Goal: Check status: Check status

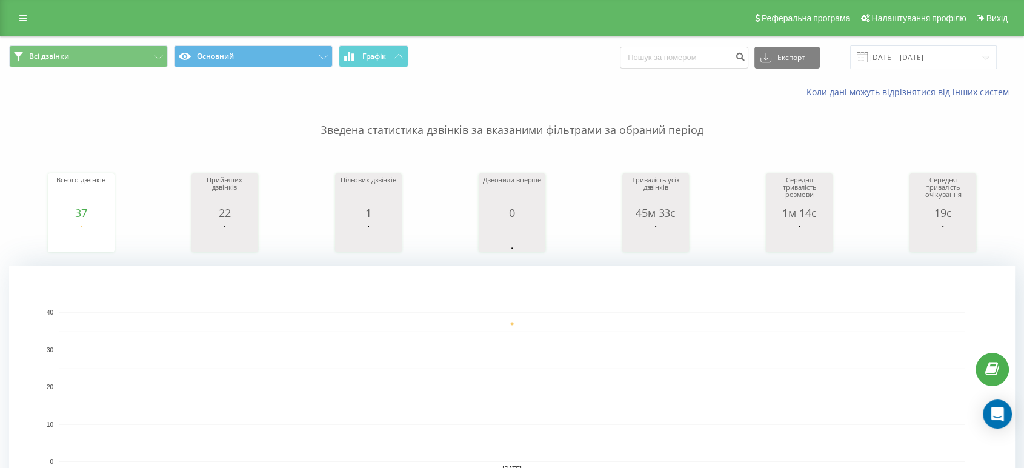
click at [860, 56] on div "[DATE] - [DATE]" at bounding box center [908, 57] width 177 height 24
click at [868, 58] on span at bounding box center [862, 57] width 11 height 11
click at [889, 56] on input "[DATE] - [DATE]" at bounding box center [923, 57] width 147 height 24
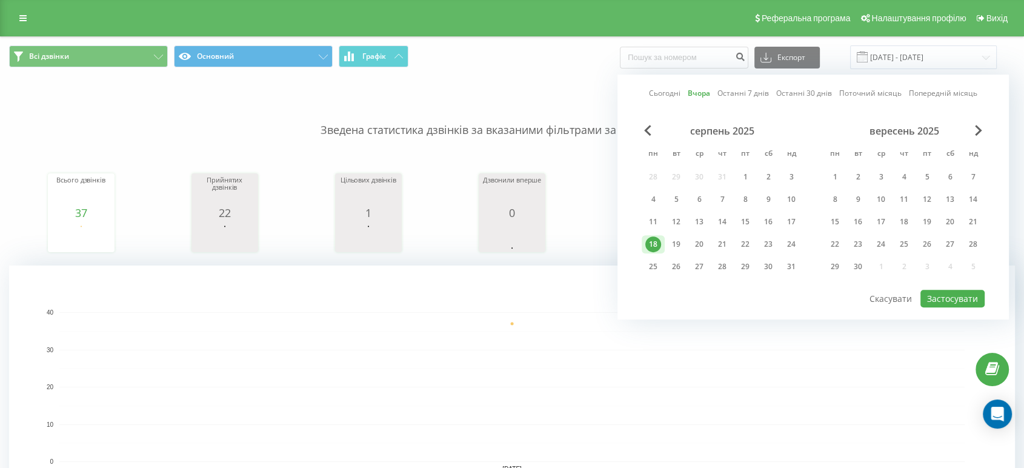
click at [669, 91] on link "Сьогодні" at bounding box center [665, 94] width 32 height 12
click at [934, 293] on button "Застосувати" at bounding box center [952, 299] width 64 height 18
type input "[DATE] - [DATE]"
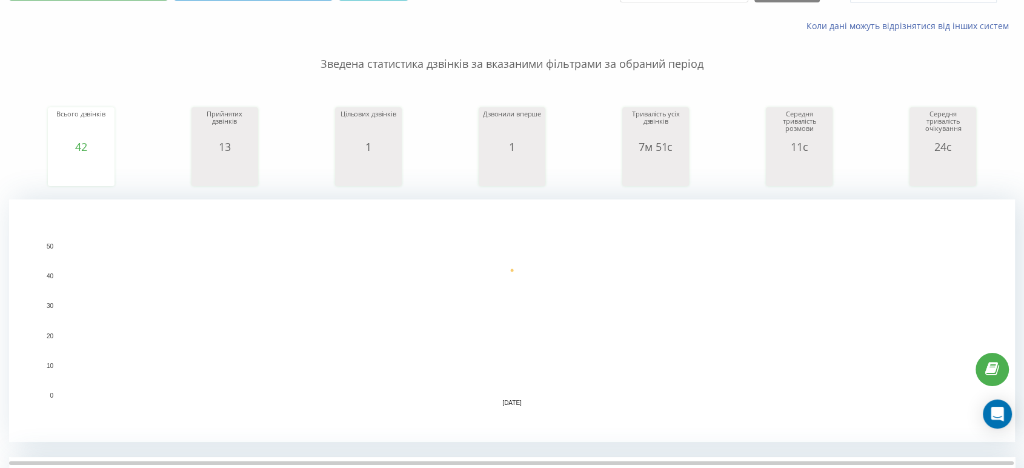
scroll to position [269, 0]
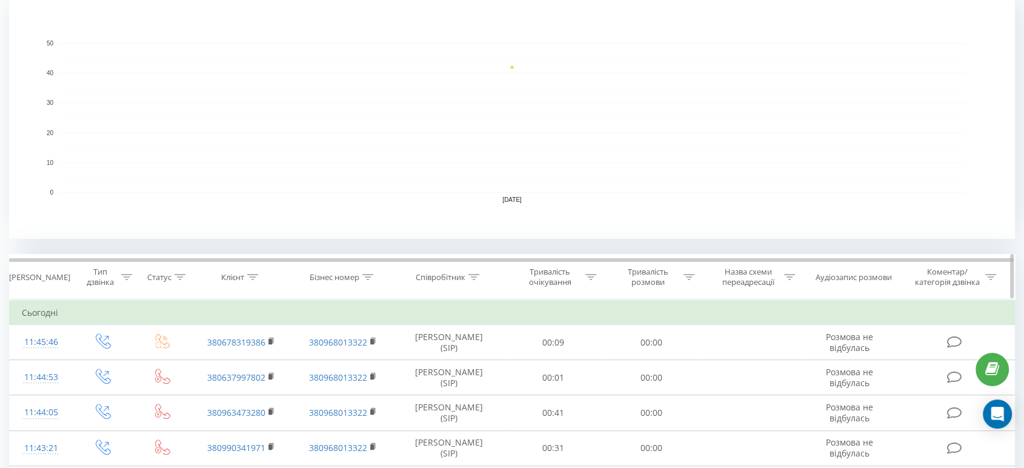
click at [473, 276] on icon at bounding box center [473, 277] width 11 height 6
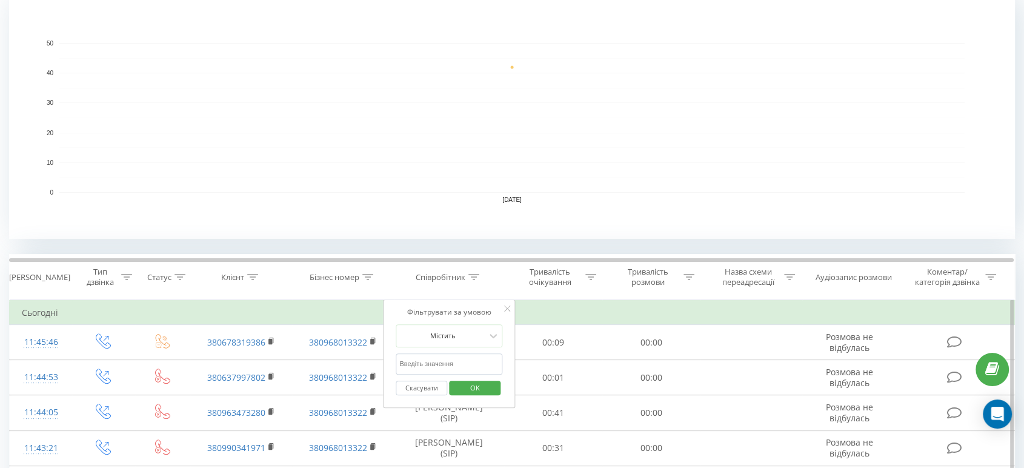
click at [456, 366] on input "text" at bounding box center [449, 363] width 107 height 21
type input "карина"
click at [482, 384] on span "OK" at bounding box center [475, 387] width 34 height 19
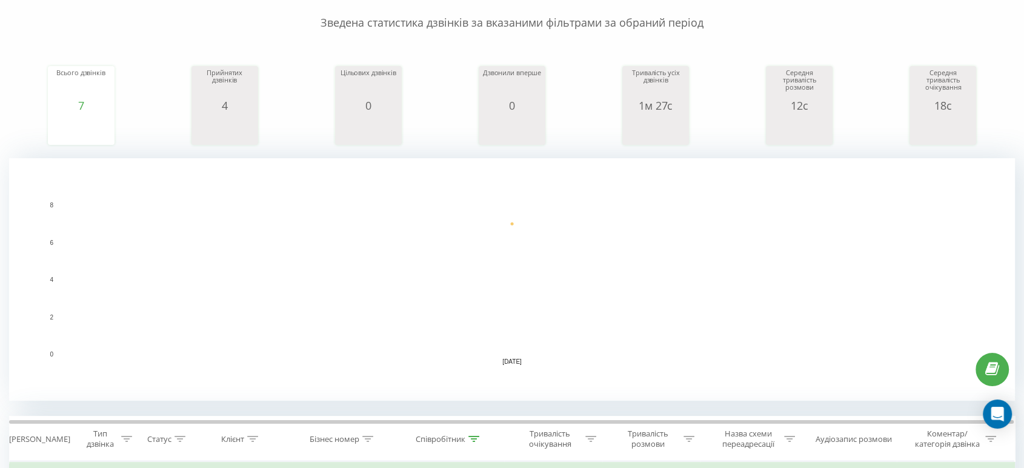
scroll to position [67, 0]
